Goal: Task Accomplishment & Management: Manage account settings

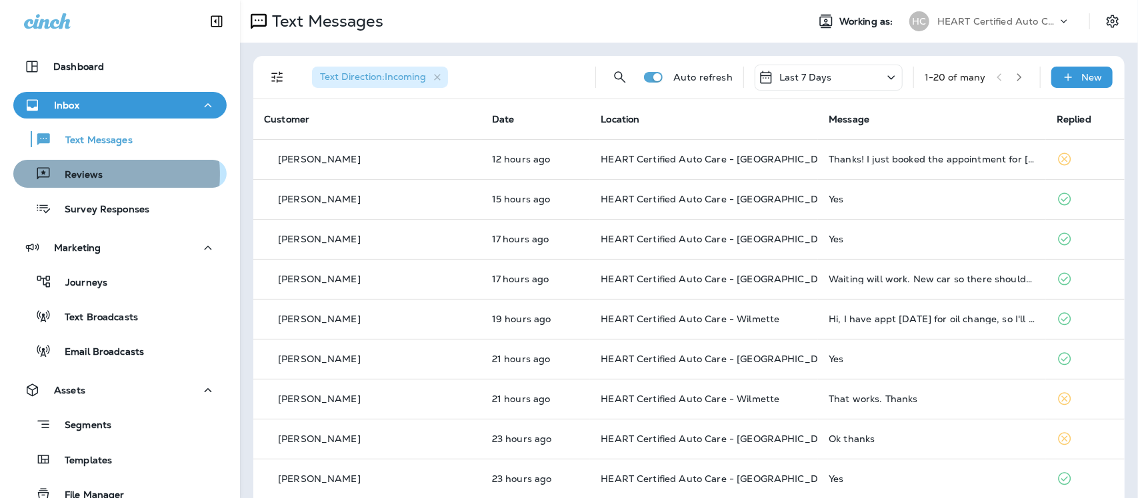
click at [85, 175] on p "Reviews" at bounding box center [76, 175] width 51 height 13
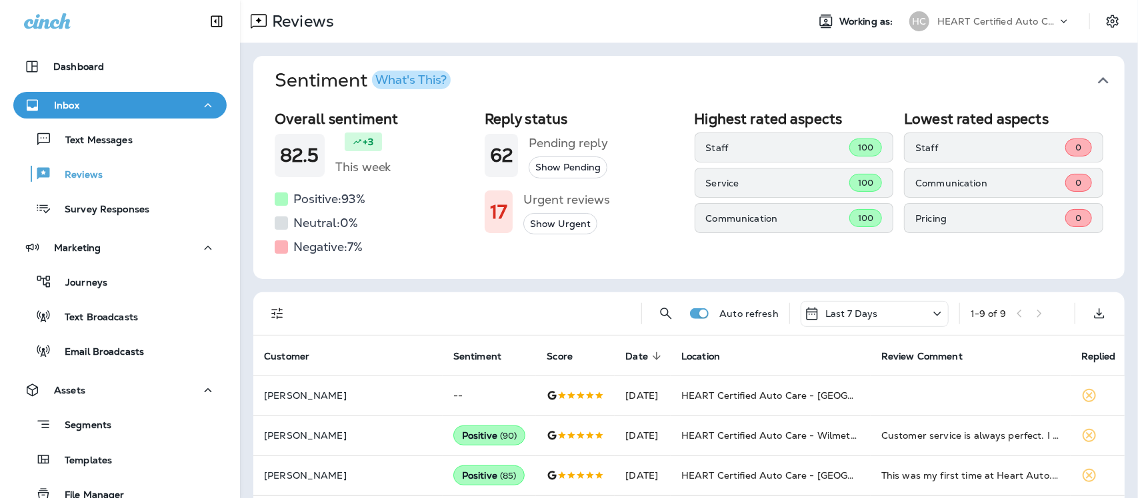
click at [1092, 75] on icon "button" at bounding box center [1102, 80] width 21 height 21
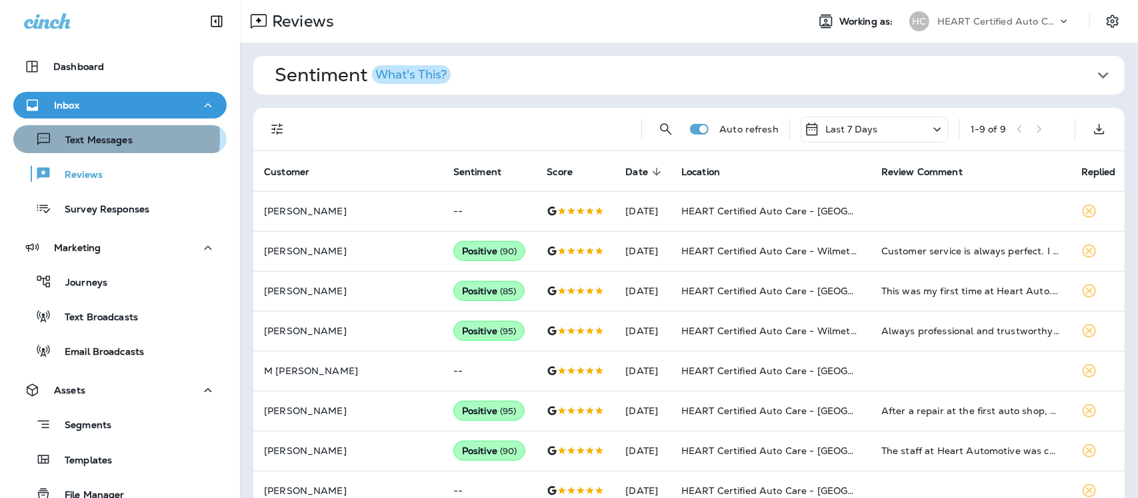
click at [84, 138] on p "Text Messages" at bounding box center [92, 141] width 81 height 13
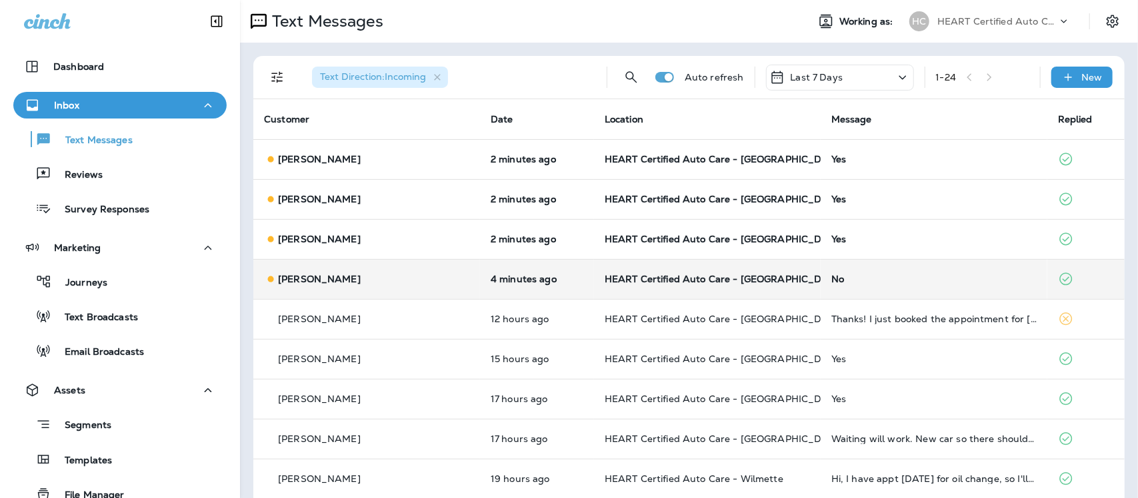
click at [831, 275] on div "No" at bounding box center [933, 279] width 205 height 11
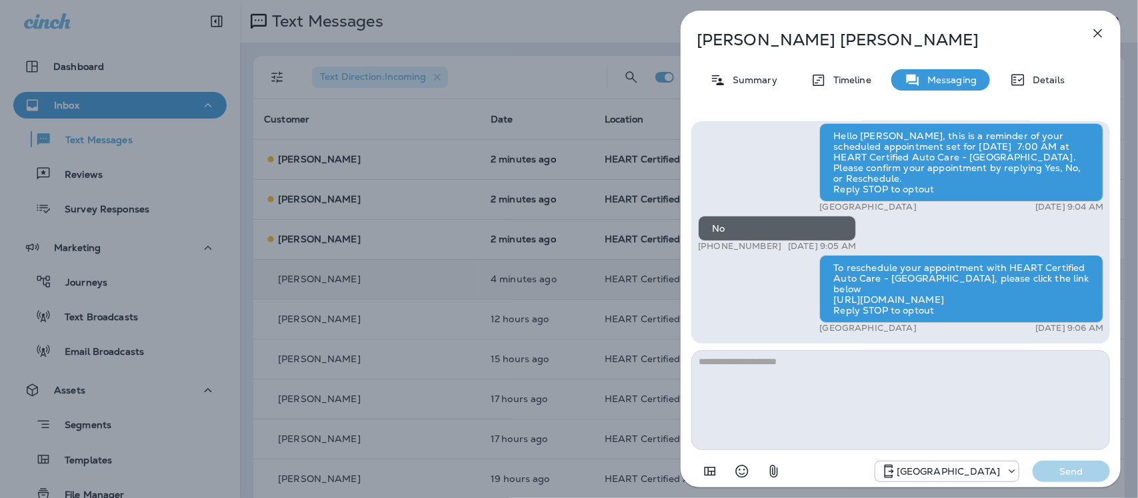
click at [1098, 32] on icon "button" at bounding box center [1098, 33] width 16 height 16
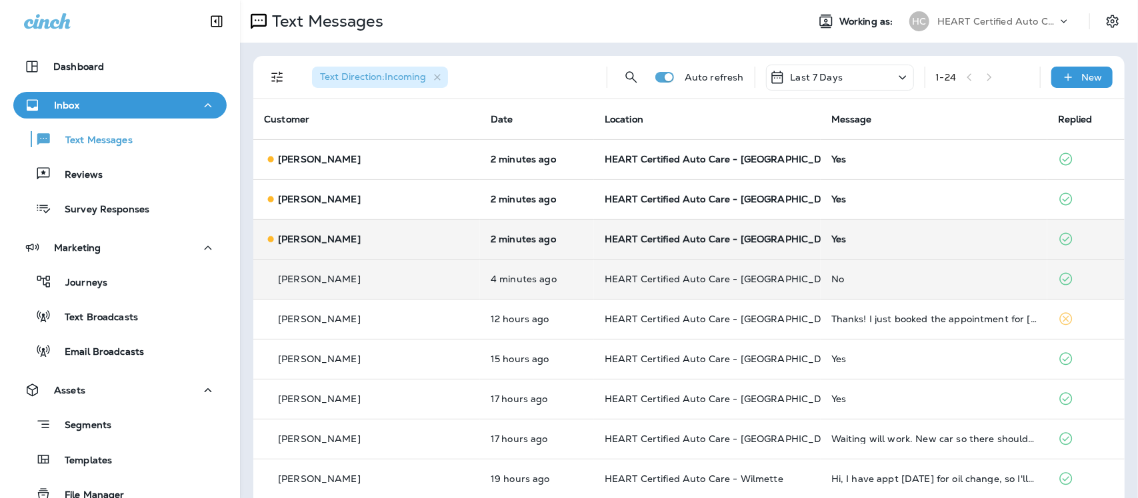
click at [831, 242] on div "Yes" at bounding box center [933, 239] width 205 height 11
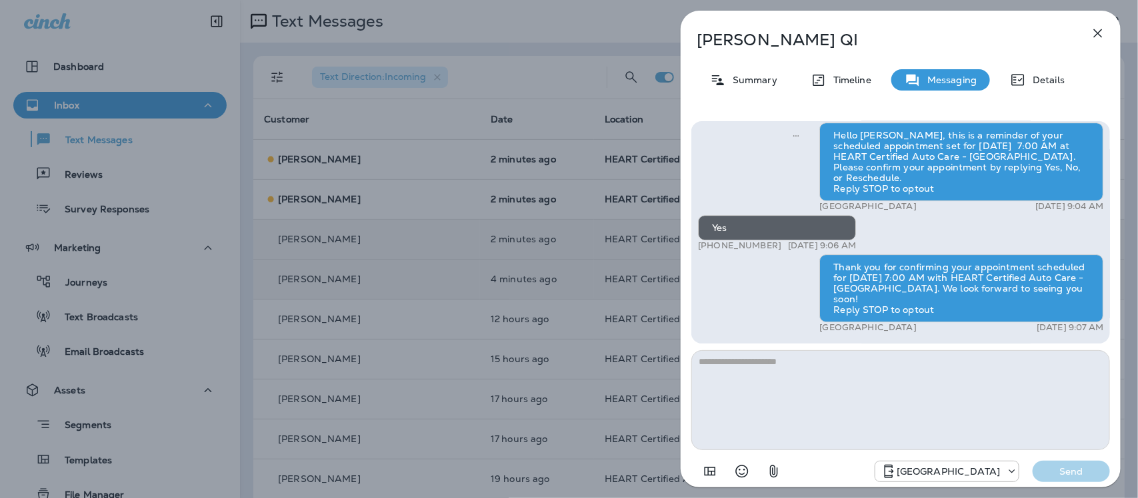
click at [1092, 33] on icon "button" at bounding box center [1098, 33] width 16 height 16
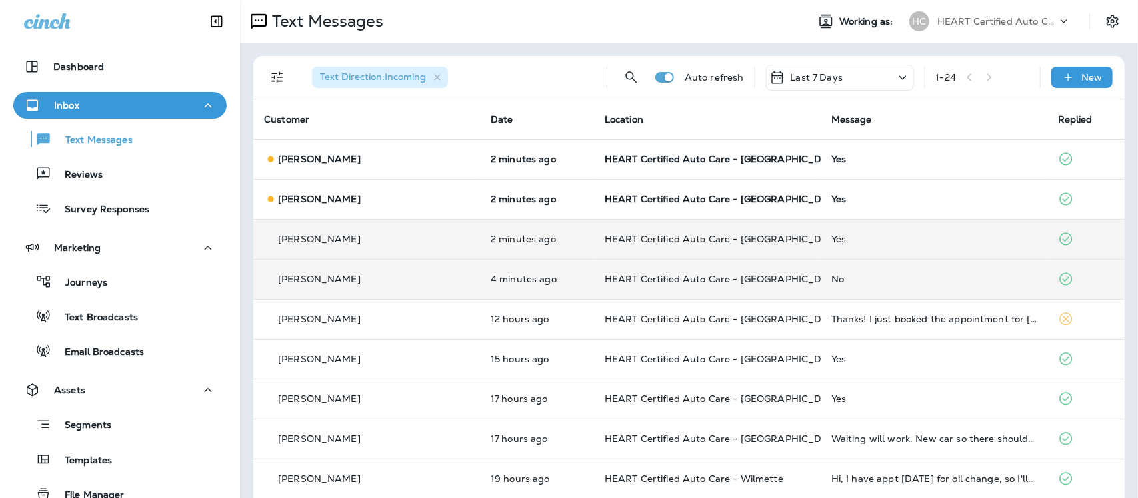
click at [820, 200] on td "Yes" at bounding box center [933, 199] width 227 height 40
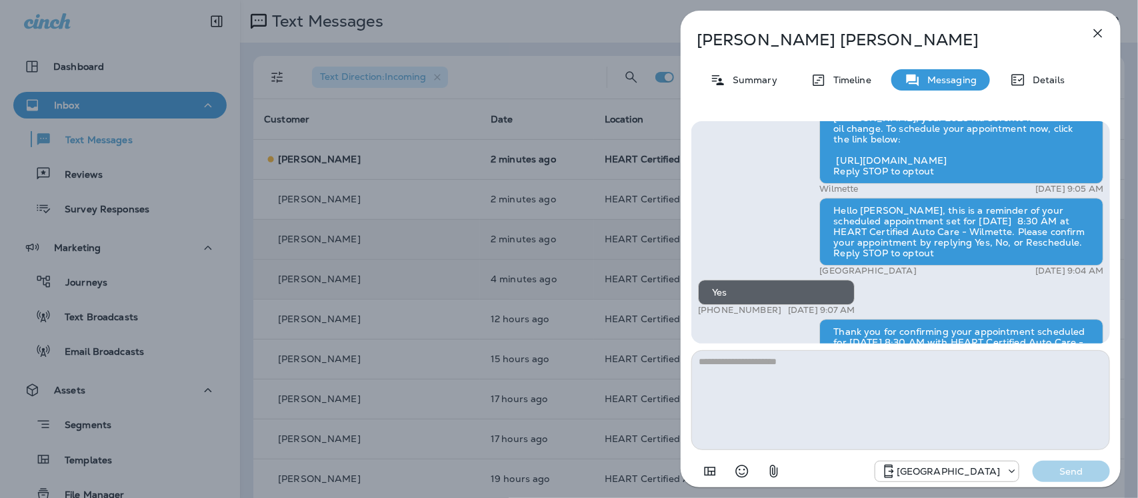
click at [1098, 33] on icon "button" at bounding box center [1098, 33] width 9 height 9
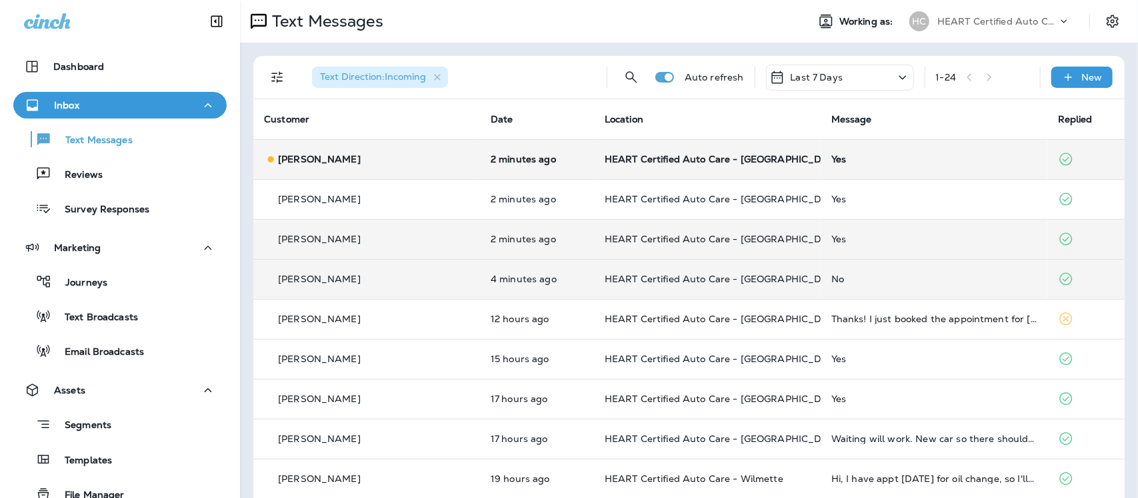
click at [831, 161] on div "Yes" at bounding box center [933, 159] width 205 height 11
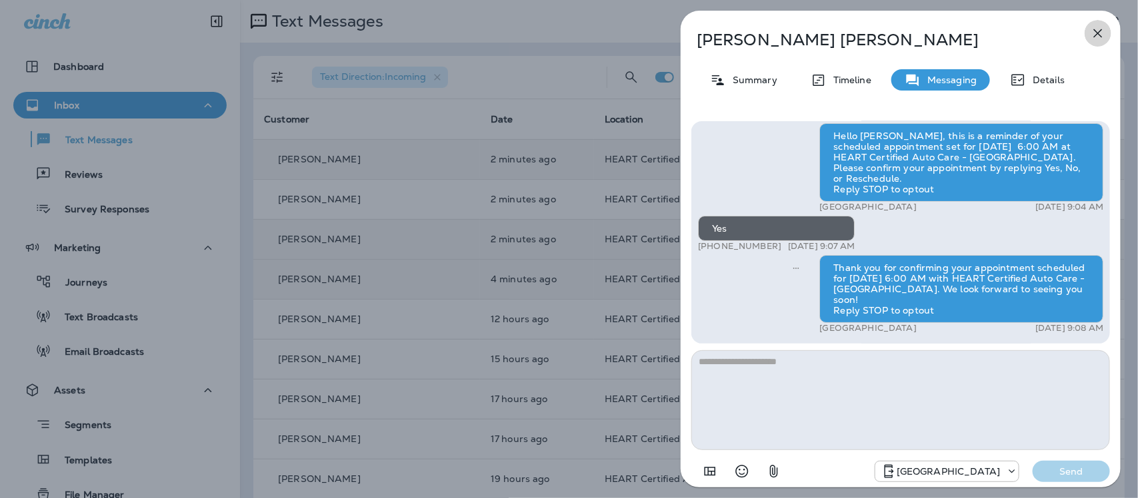
click at [1098, 31] on icon "button" at bounding box center [1098, 33] width 16 height 16
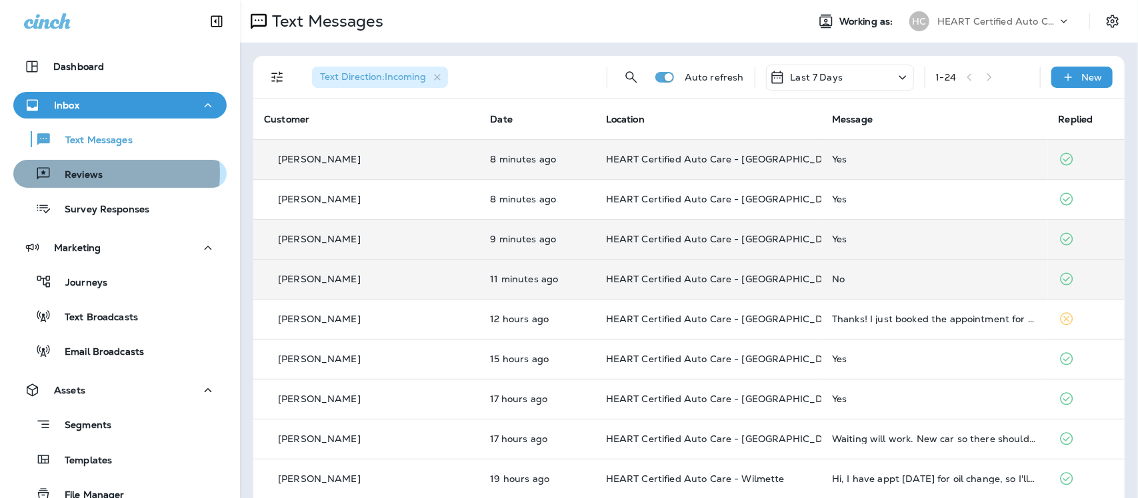
click at [88, 173] on p "Reviews" at bounding box center [76, 175] width 51 height 13
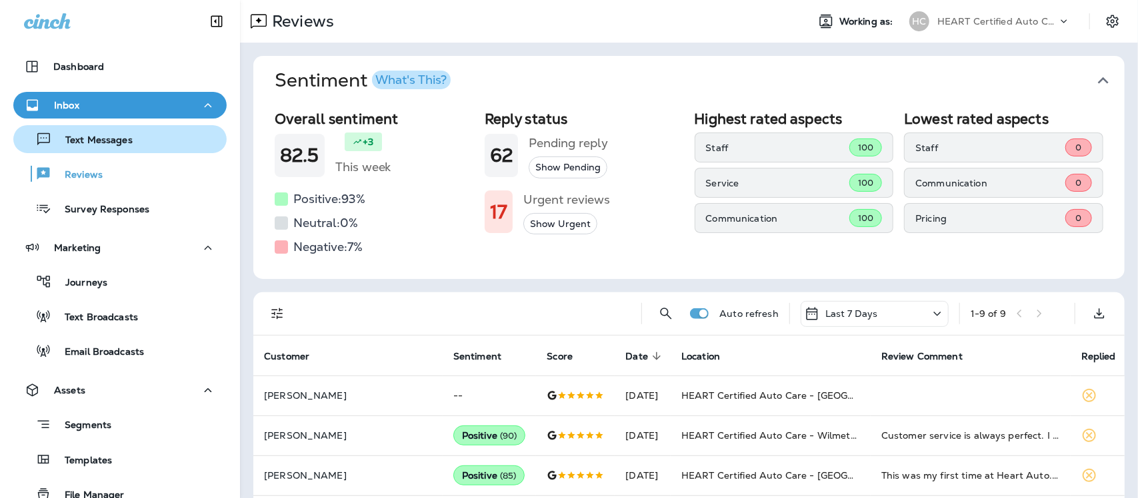
click at [94, 141] on p "Text Messages" at bounding box center [92, 141] width 81 height 13
